Goal: Task Accomplishment & Management: Manage account settings

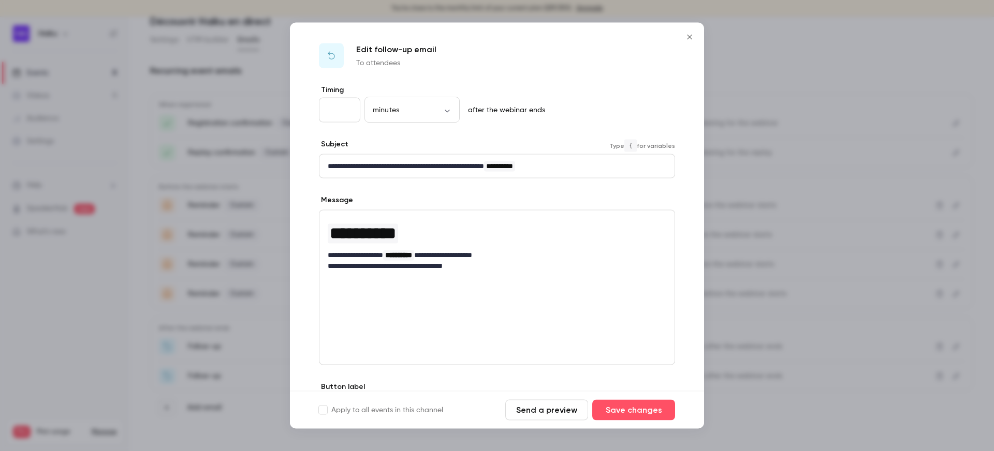
click at [429, 166] on strong "**********" at bounding box center [406, 166] width 156 height 7
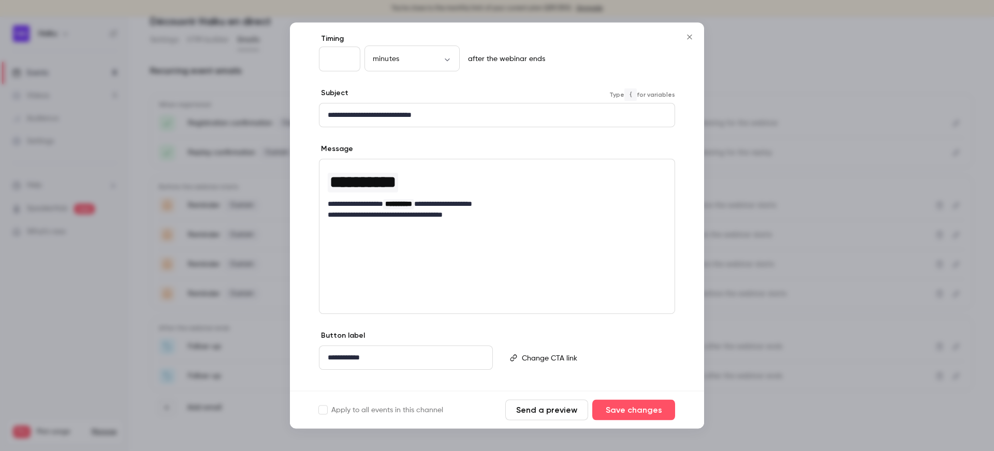
scroll to position [54, 0]
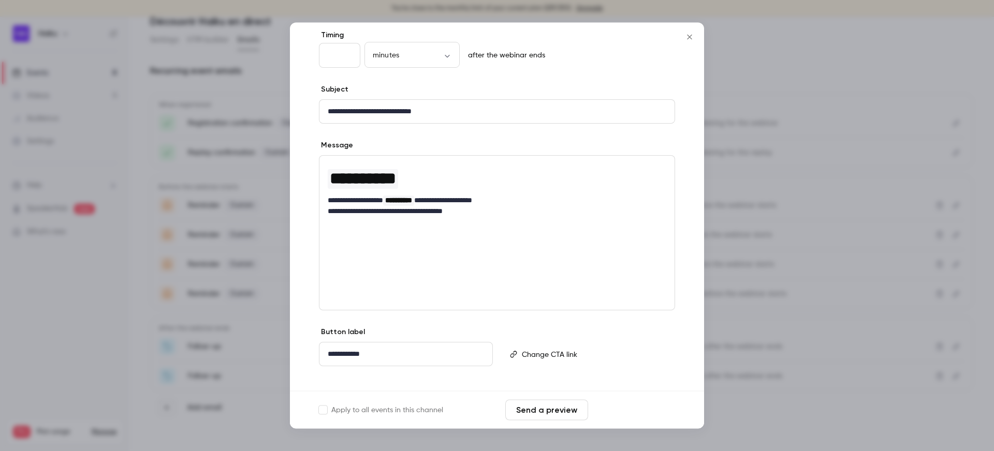
click at [615, 406] on button "Save changes" at bounding box center [633, 410] width 83 height 21
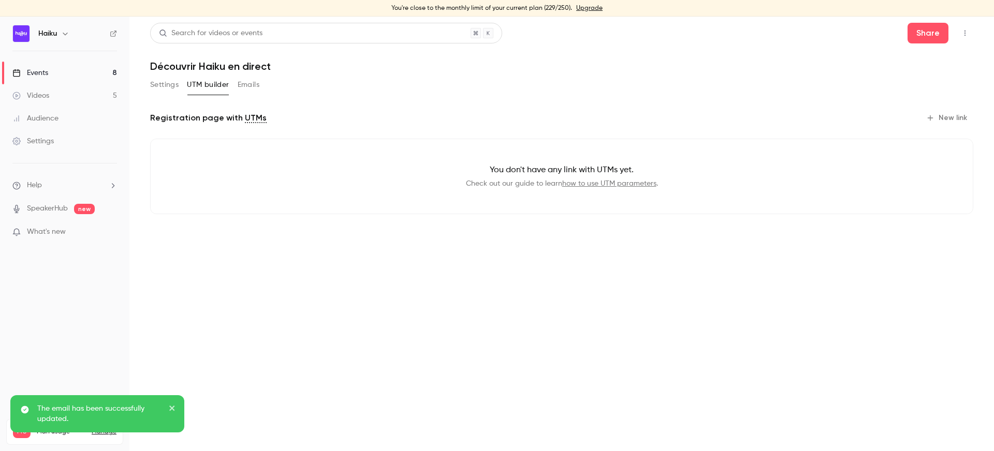
click at [245, 90] on button "Emails" at bounding box center [249, 85] width 22 height 17
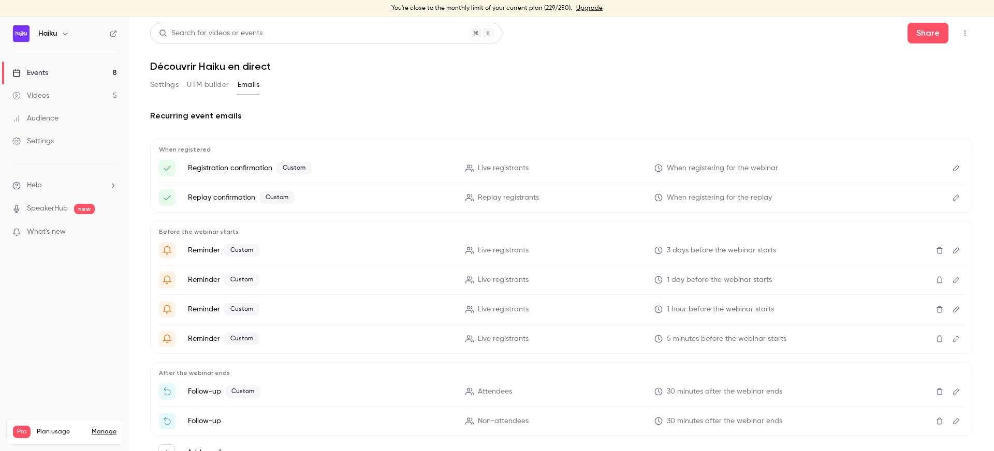
click at [68, 68] on link "Events 8" at bounding box center [64, 73] width 129 height 23
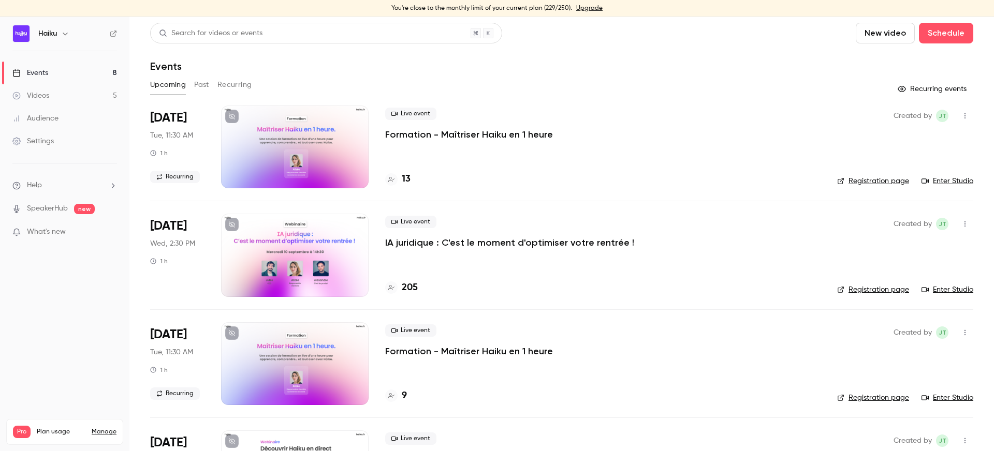
click at [326, 253] on div at bounding box center [295, 255] width 148 height 83
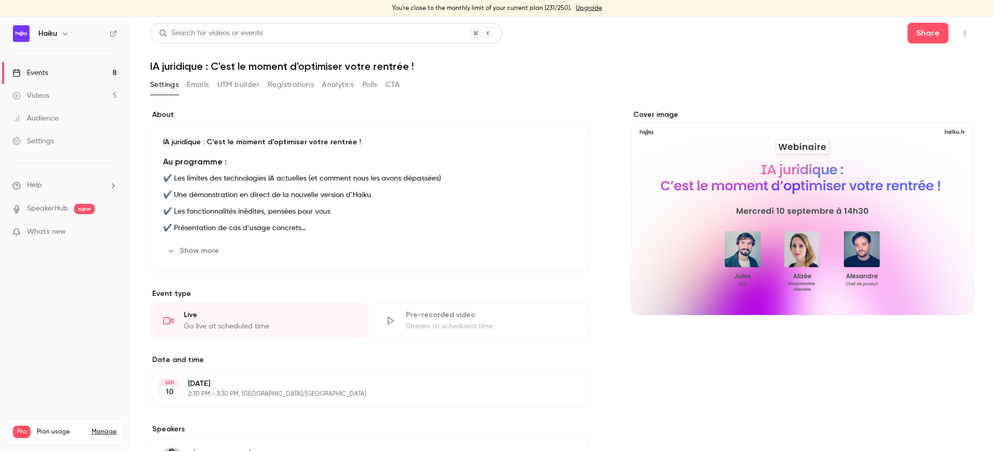
click at [283, 90] on button "Registrations" at bounding box center [291, 85] width 46 height 17
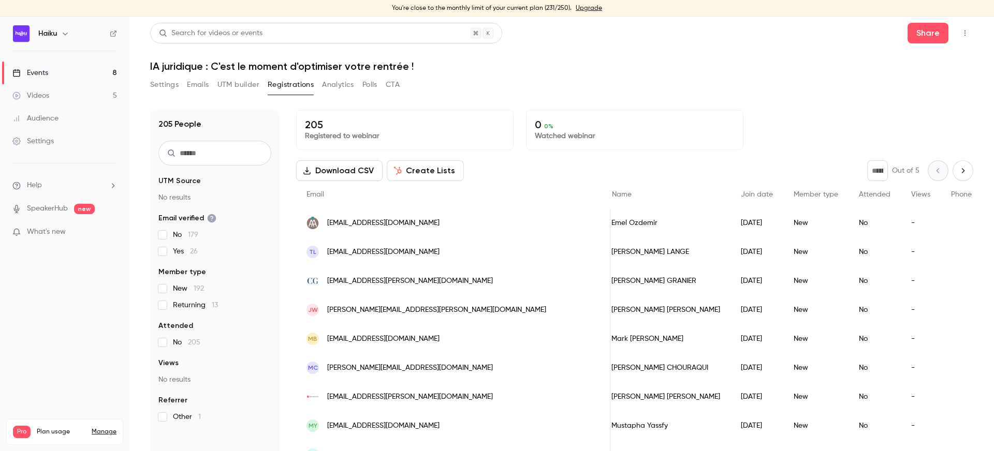
scroll to position [0, 9]
click at [93, 73] on link "Events 8" at bounding box center [64, 73] width 129 height 23
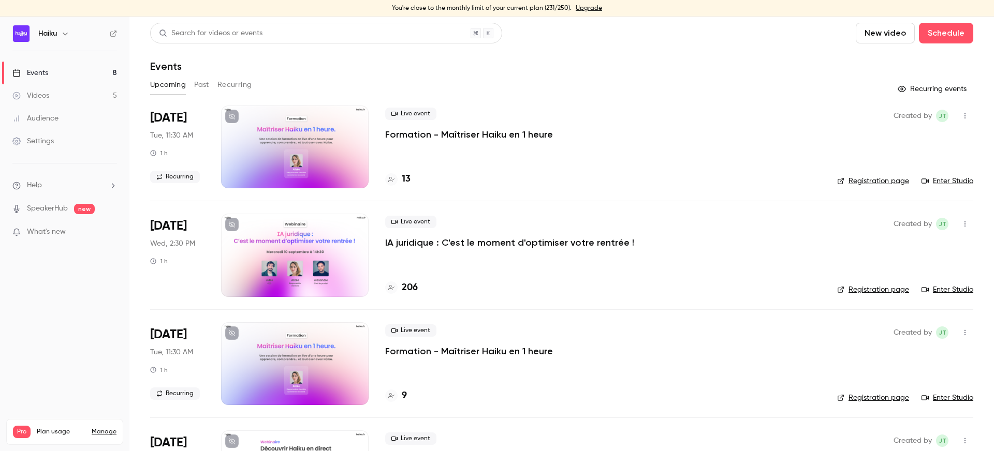
click at [291, 246] on div at bounding box center [295, 255] width 148 height 83
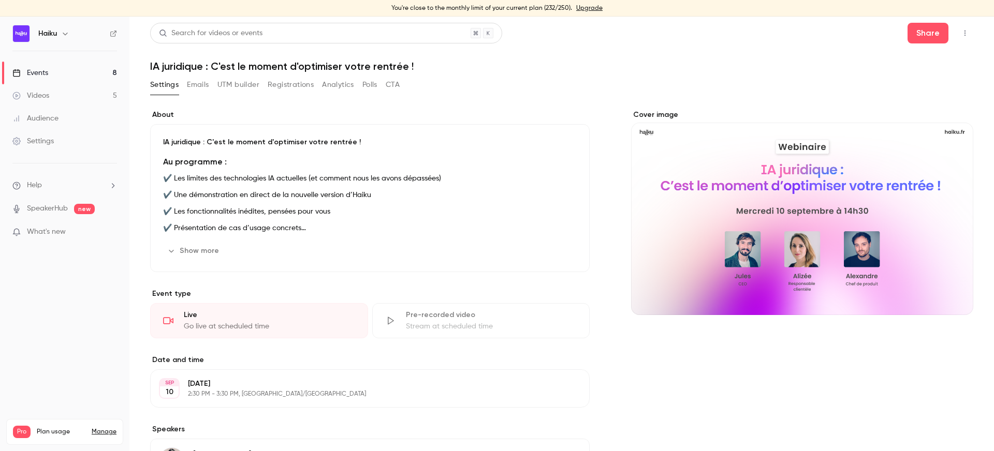
click at [277, 87] on button "Registrations" at bounding box center [291, 85] width 46 height 17
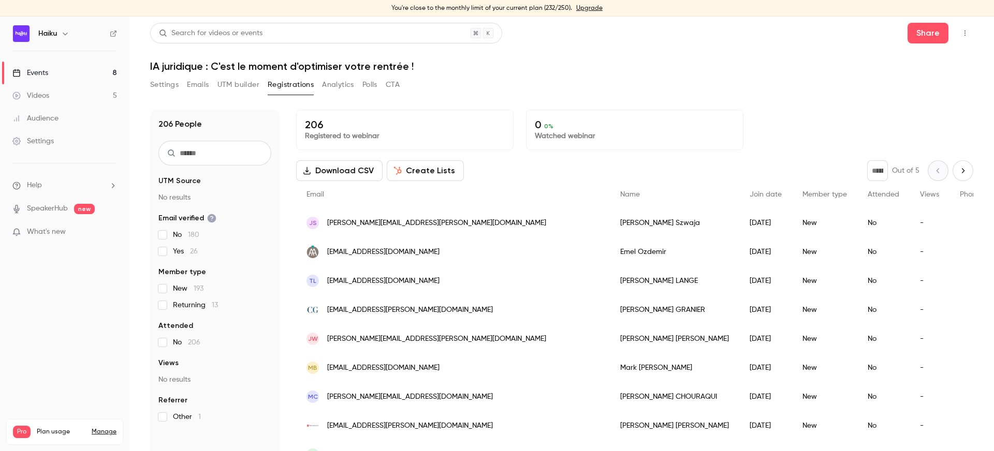
click at [163, 84] on button "Settings" at bounding box center [164, 85] width 28 height 17
